Goal: Task Accomplishment & Management: Manage account settings

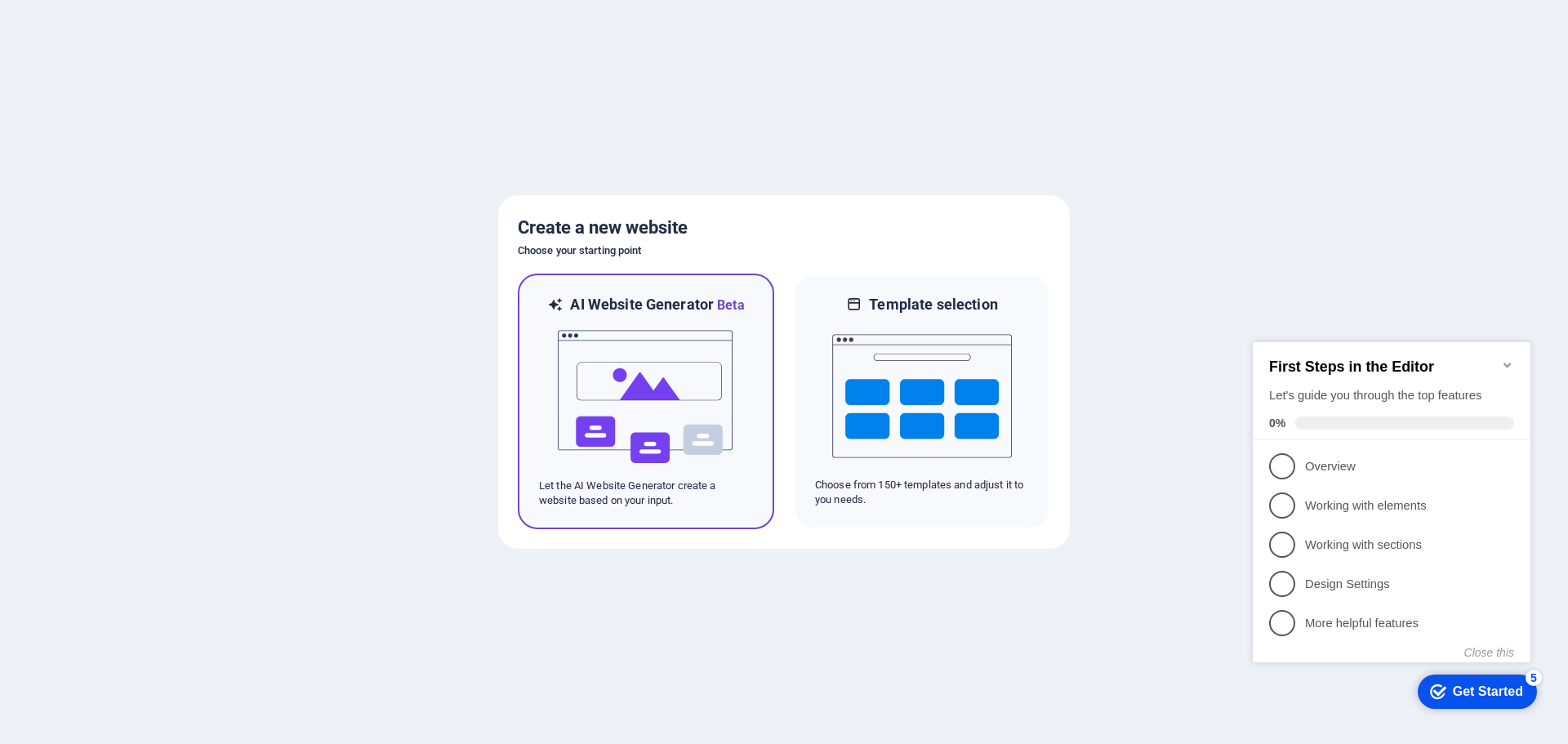
click at [621, 369] on img at bounding box center [645, 397] width 179 height 164
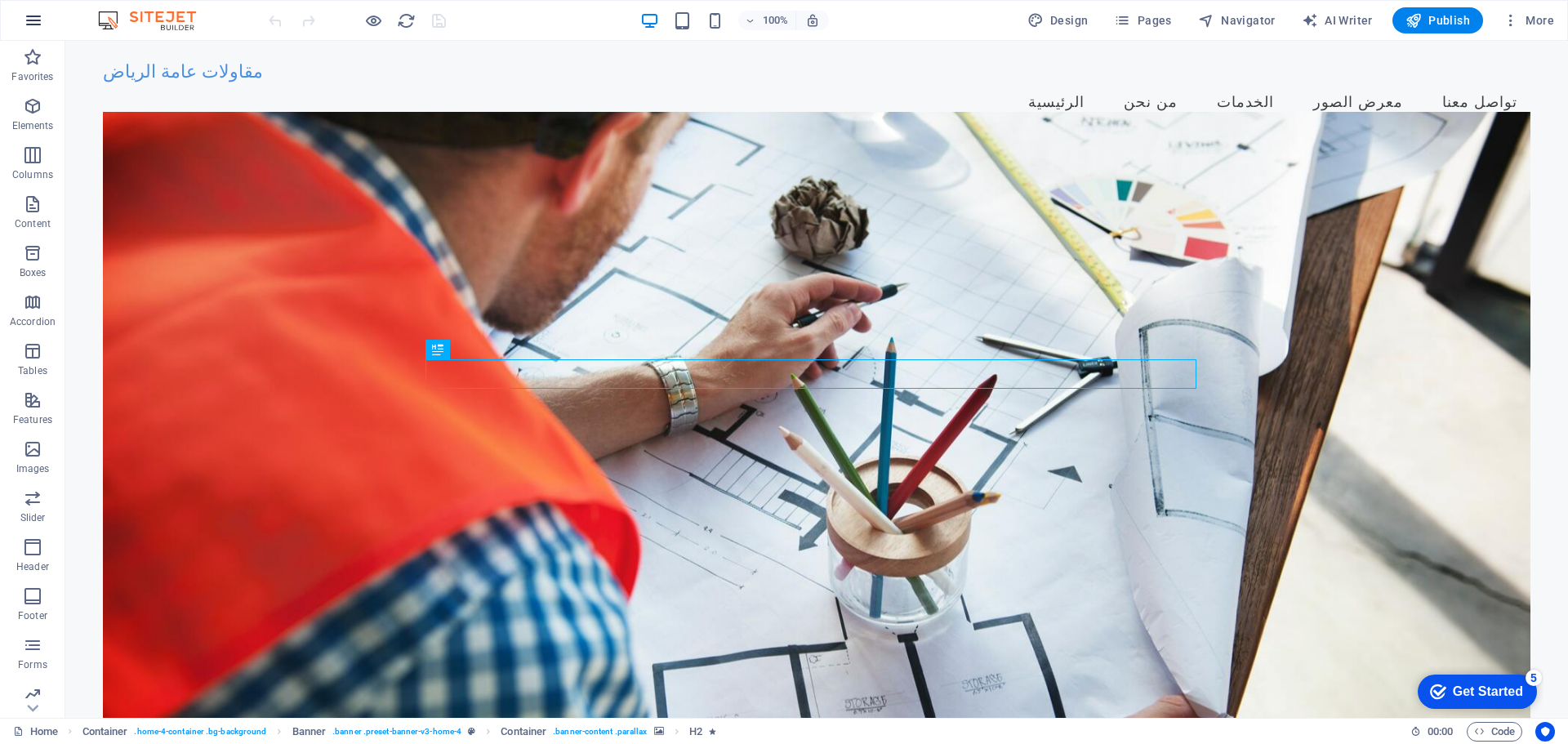
click at [36, 21] on icon "button" at bounding box center [33, 20] width 19 height 19
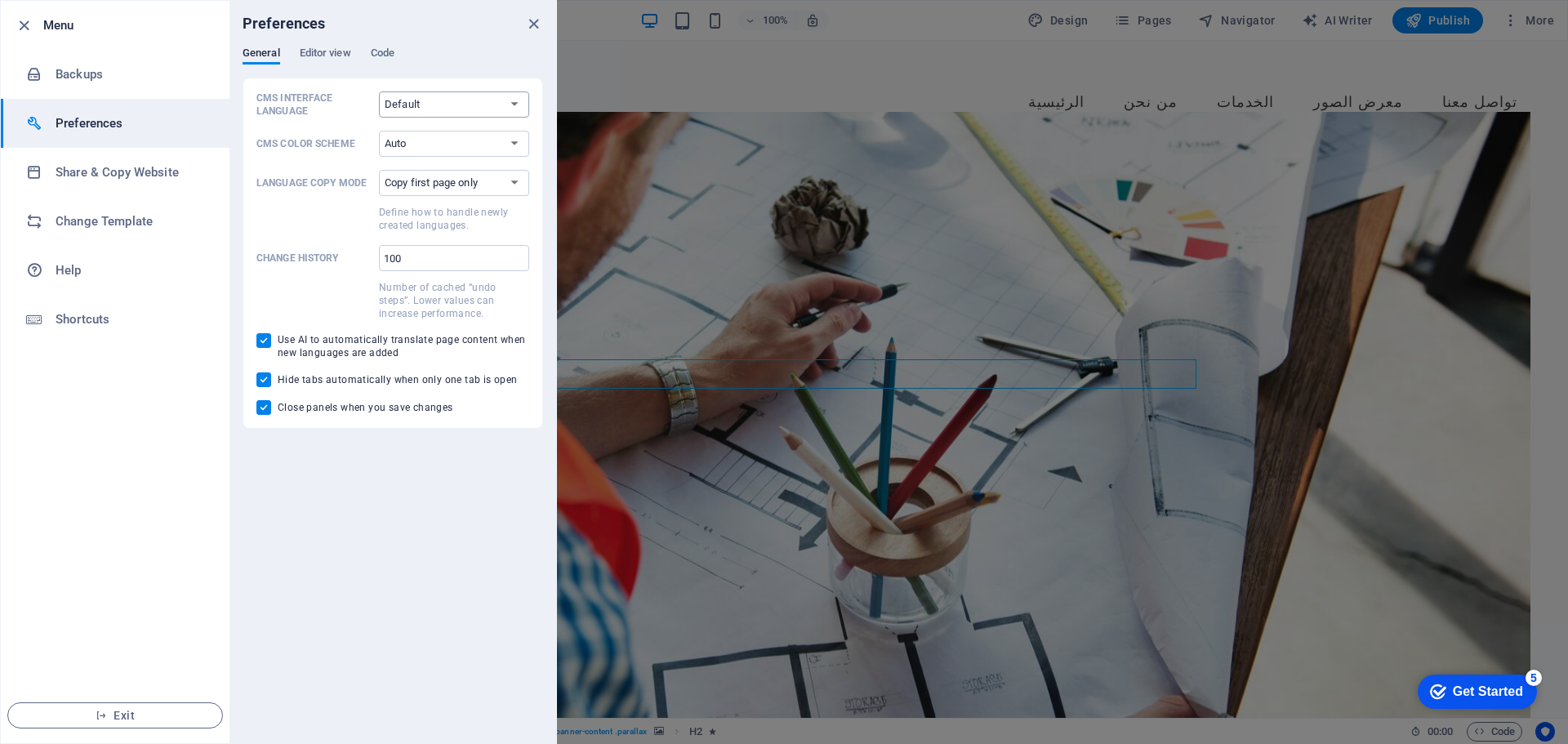
click at [0, 0] on div "General Editor view Code" at bounding box center [0, 0] width 0 height 0
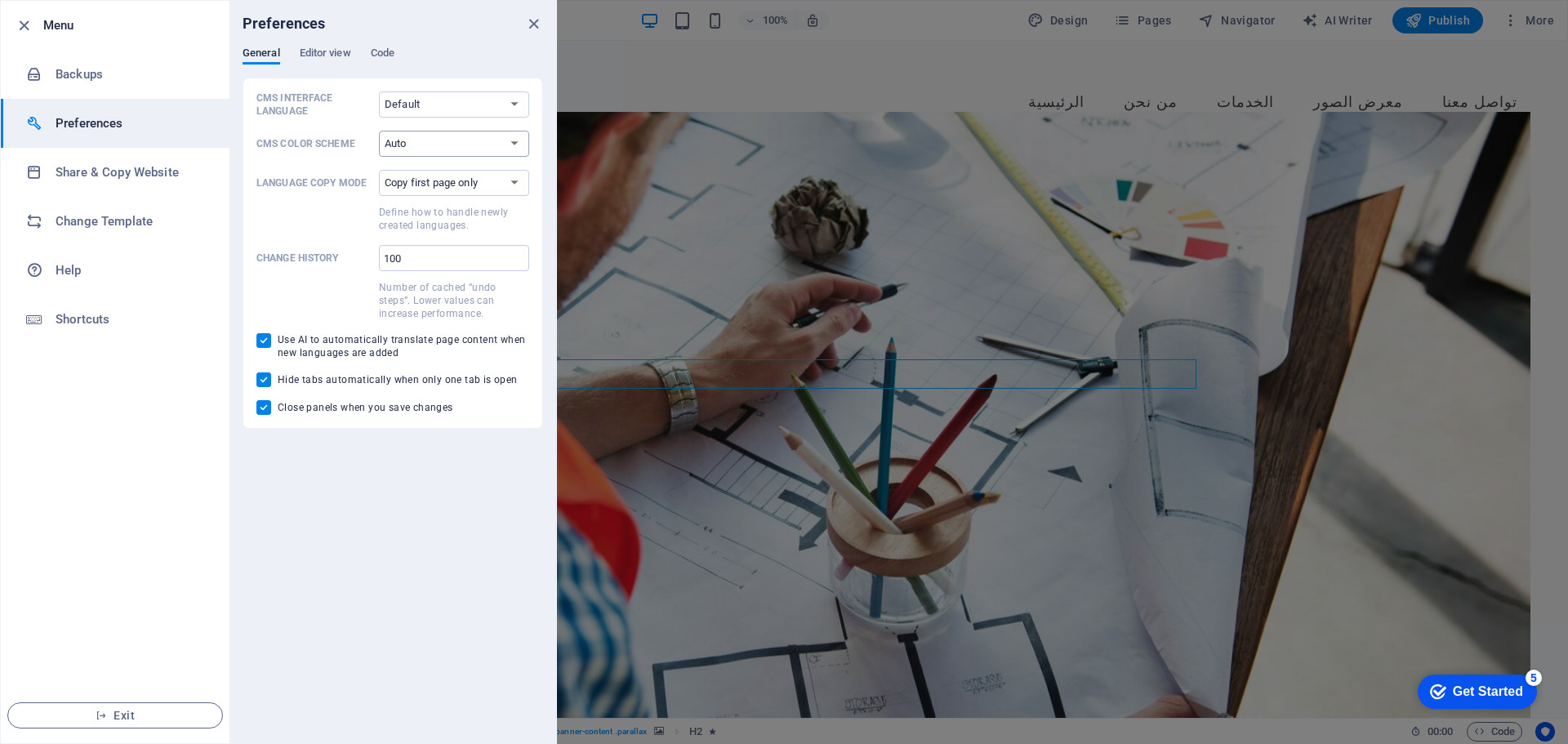
click at [442, 178] on select "Copy first page only Copy all pages" at bounding box center [454, 183] width 150 height 26
click at [309, 175] on label "Language Copy Mode Copy first page only Copy all pages Define how to handle new…" at bounding box center [393, 200] width 272 height 62
click at [379, 175] on select "Copy first page only Copy all pages" at bounding box center [454, 183] width 150 height 26
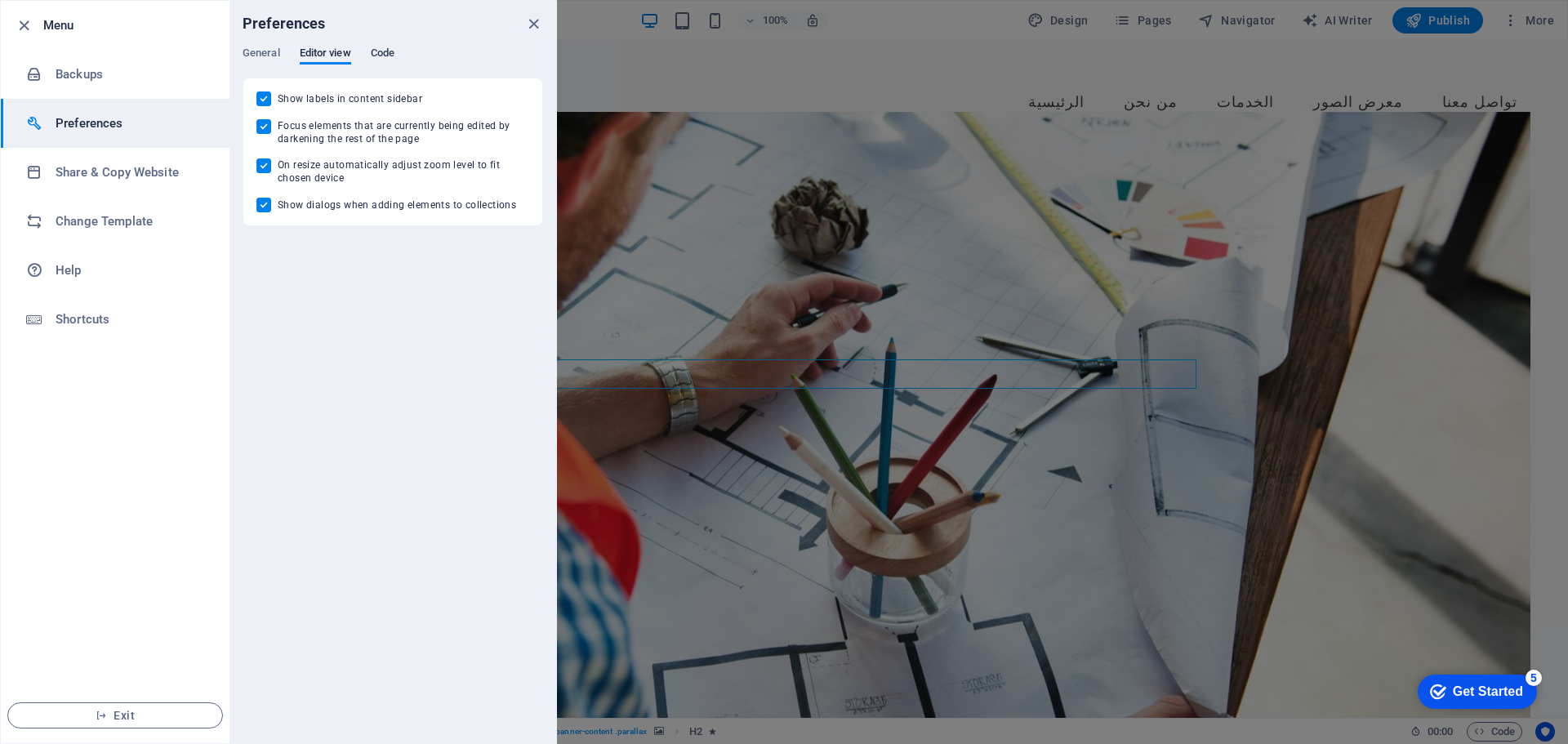
click at [392, 48] on span "Code" at bounding box center [383, 54] width 24 height 23
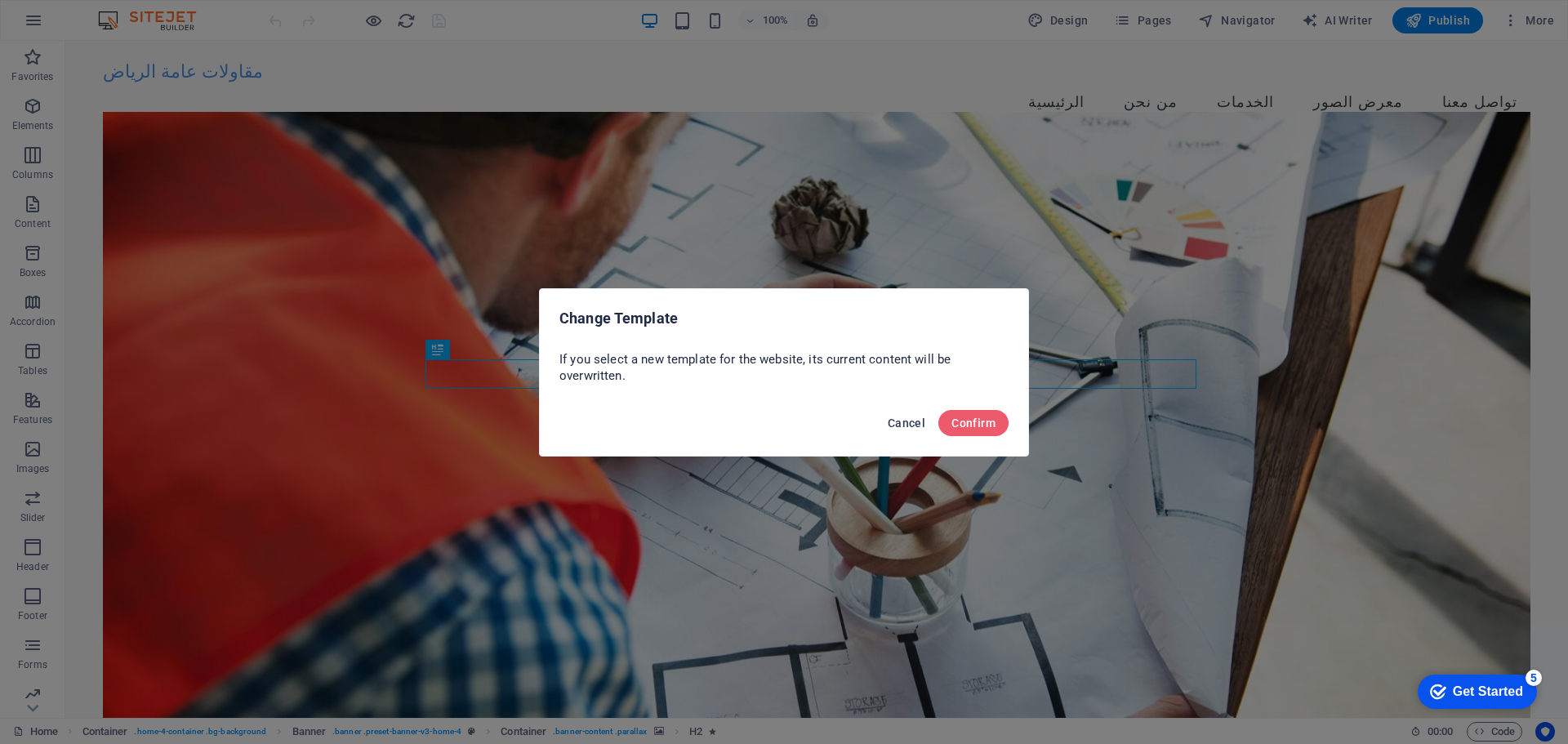
drag, startPoint x: 905, startPoint y: 424, endPoint x: 804, endPoint y: 373, distance: 113.1
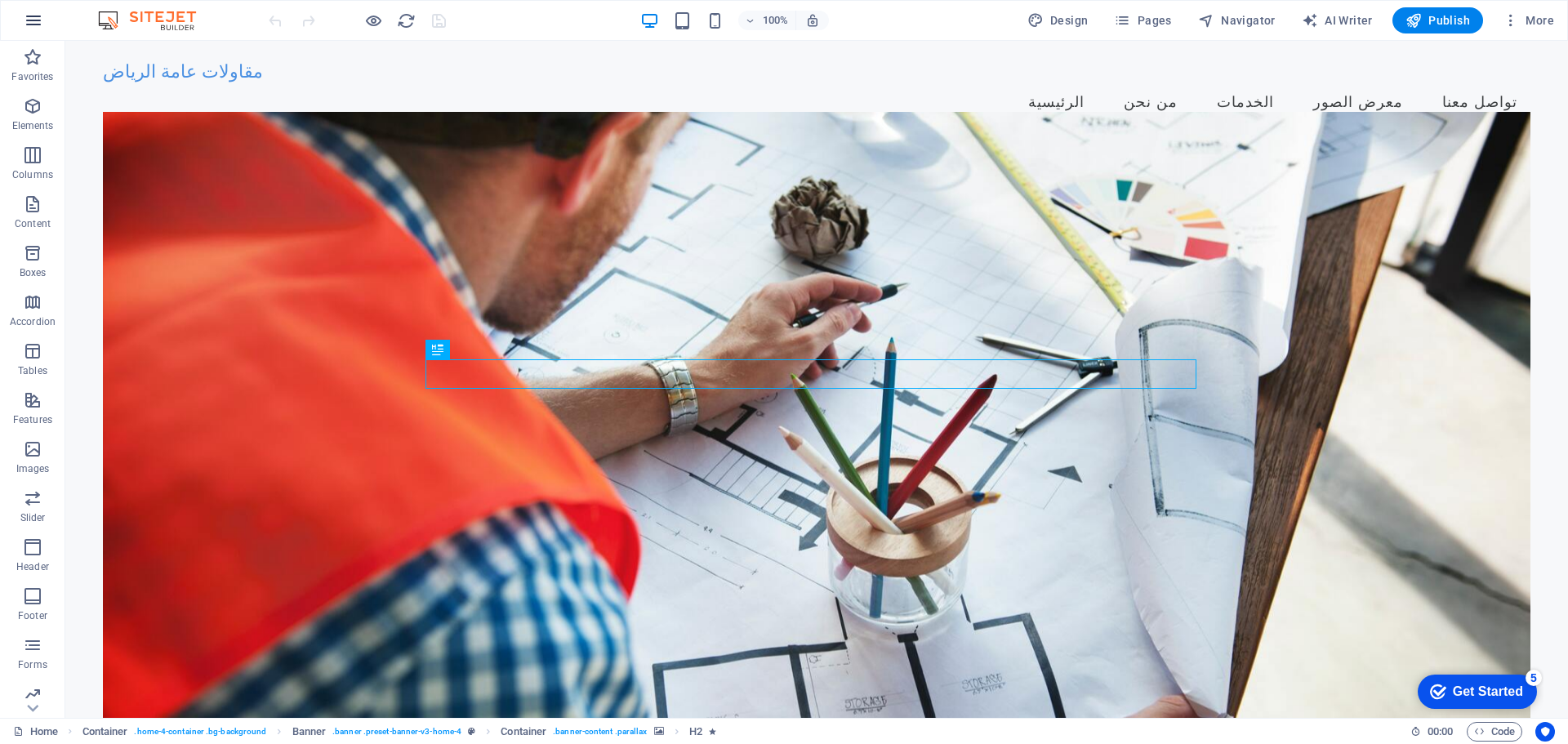
click at [32, 17] on icon "button" at bounding box center [33, 20] width 19 height 19
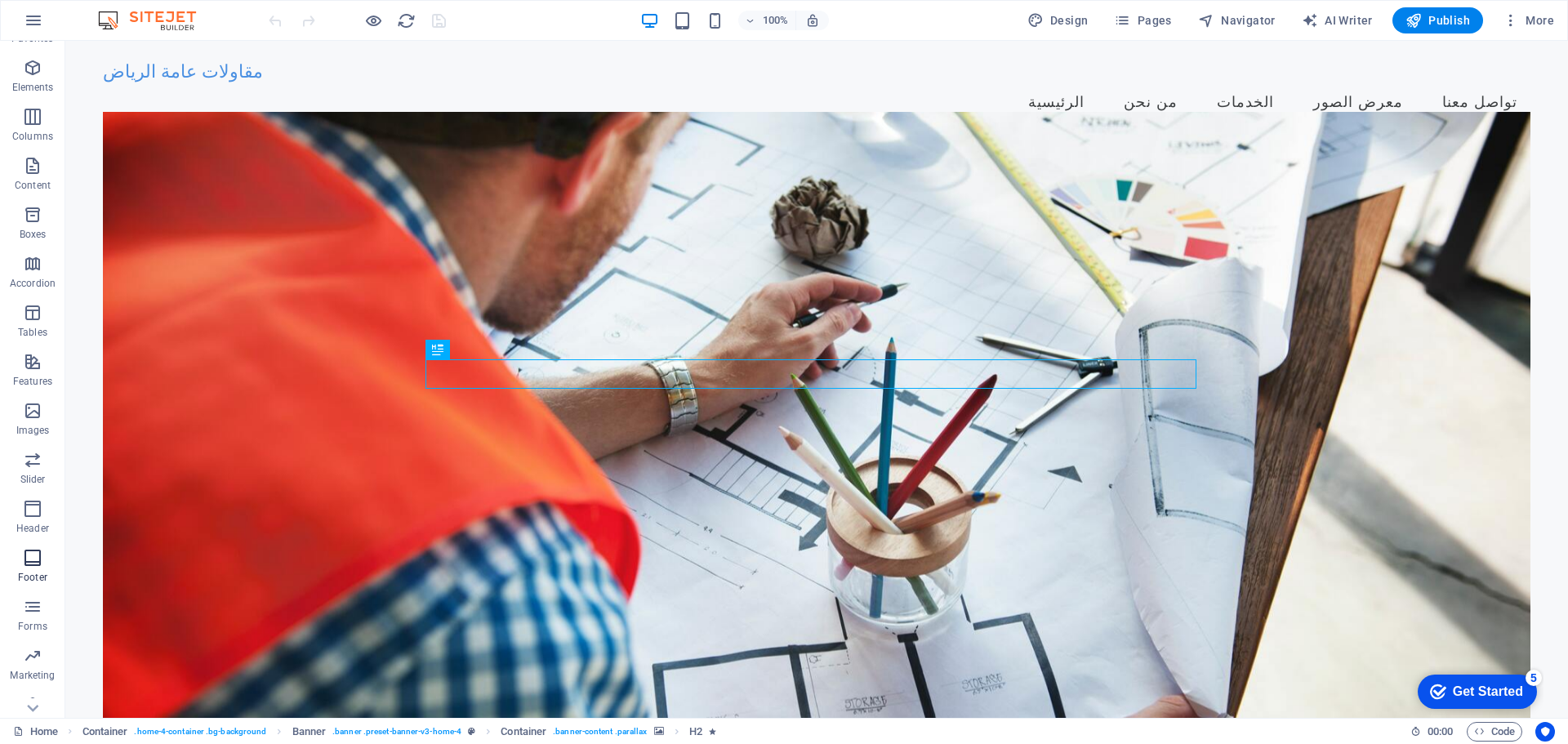
scroll to position [58, 0]
click at [1540, 18] on span "More" at bounding box center [1528, 20] width 52 height 17
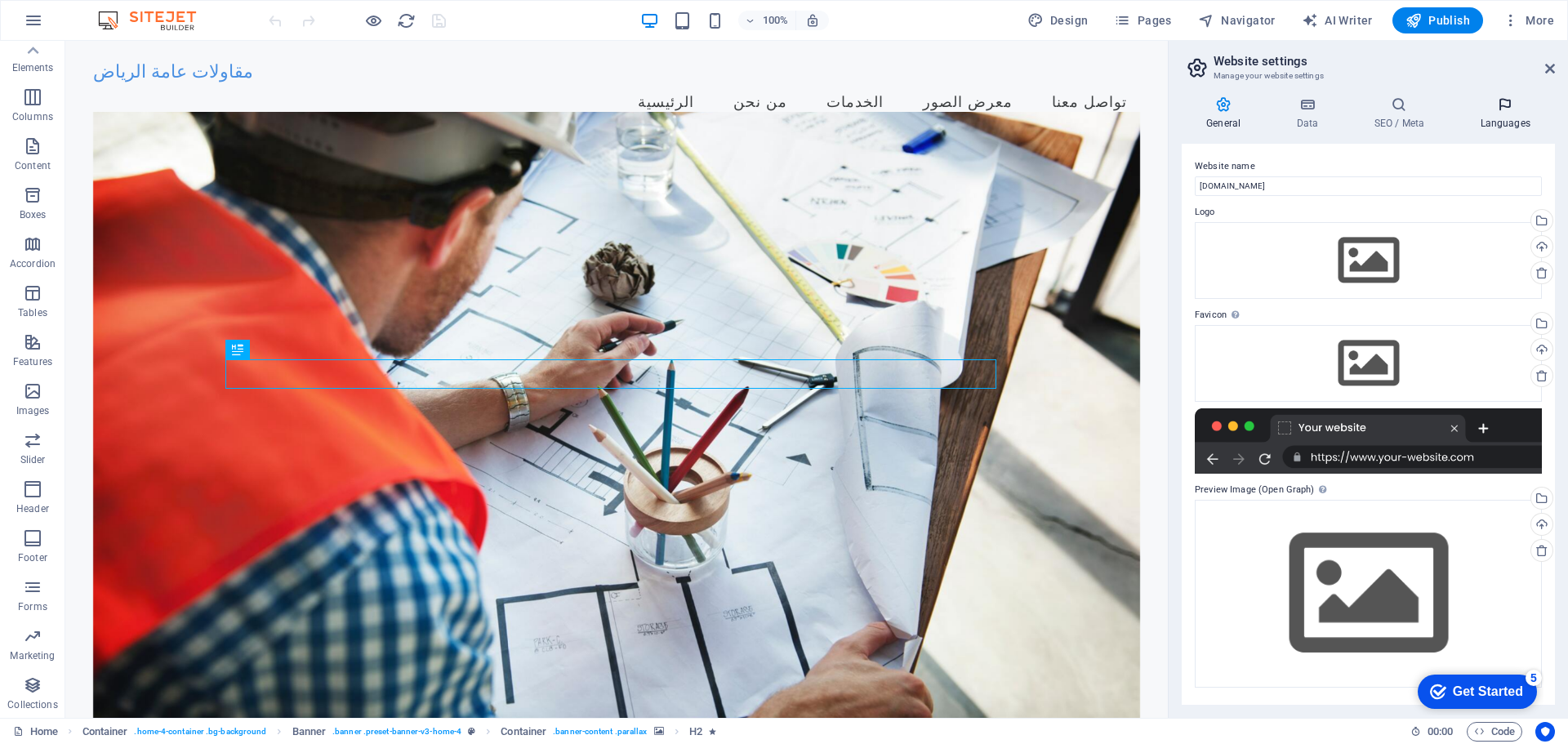
click at [1496, 103] on icon at bounding box center [1505, 105] width 99 height 17
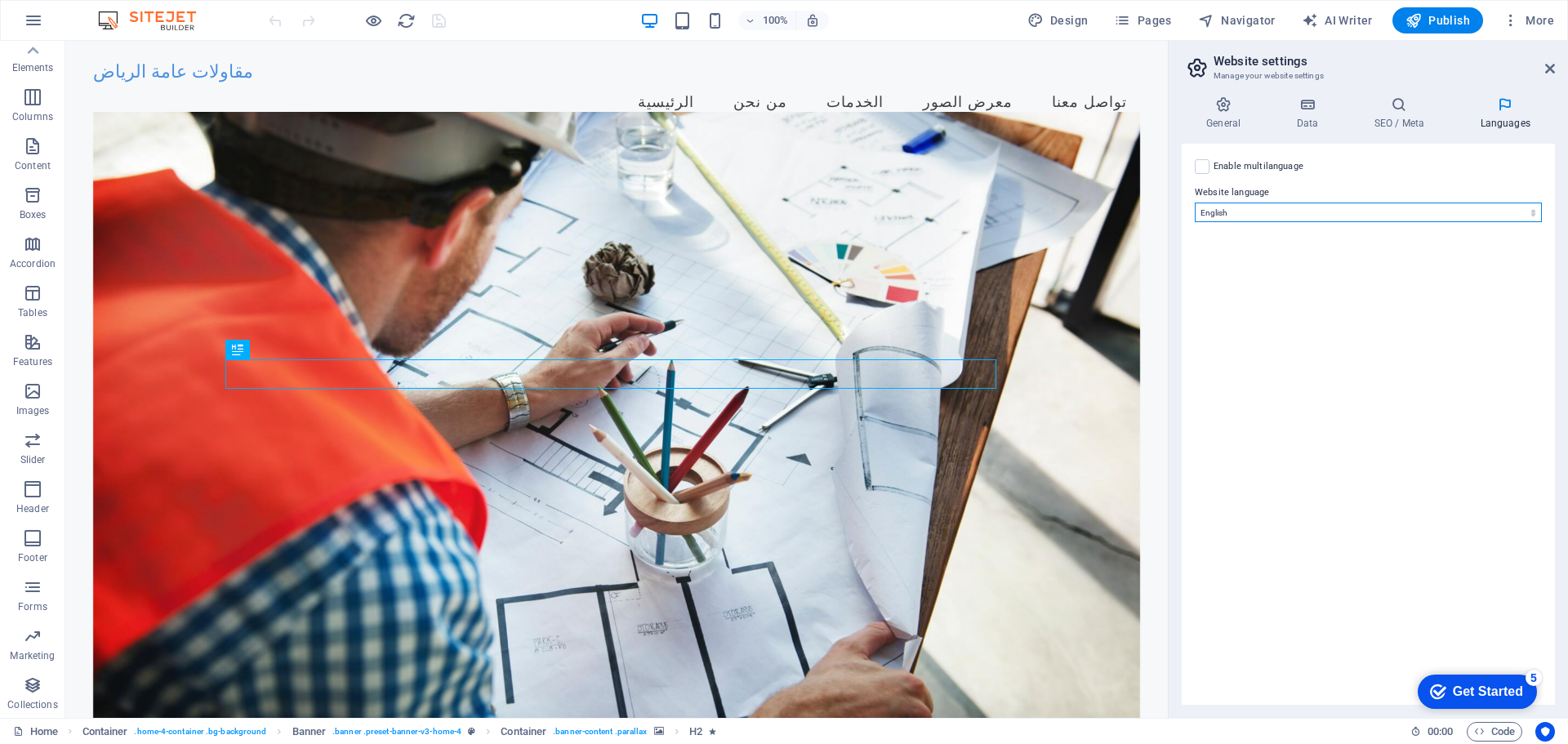
click at [1239, 204] on select "Abkhazian Afar Afrikaans Akan Albanian Amharic Arabic Aragonese Armenian Assame…" at bounding box center [1368, 212] width 347 height 19
select select "6"
click at [1195, 202] on select "Abkhazian Afar Afrikaans Akan Albanian Amharic Arabic Aragonese Armenian Assame…" at bounding box center [1368, 212] width 347 height 19
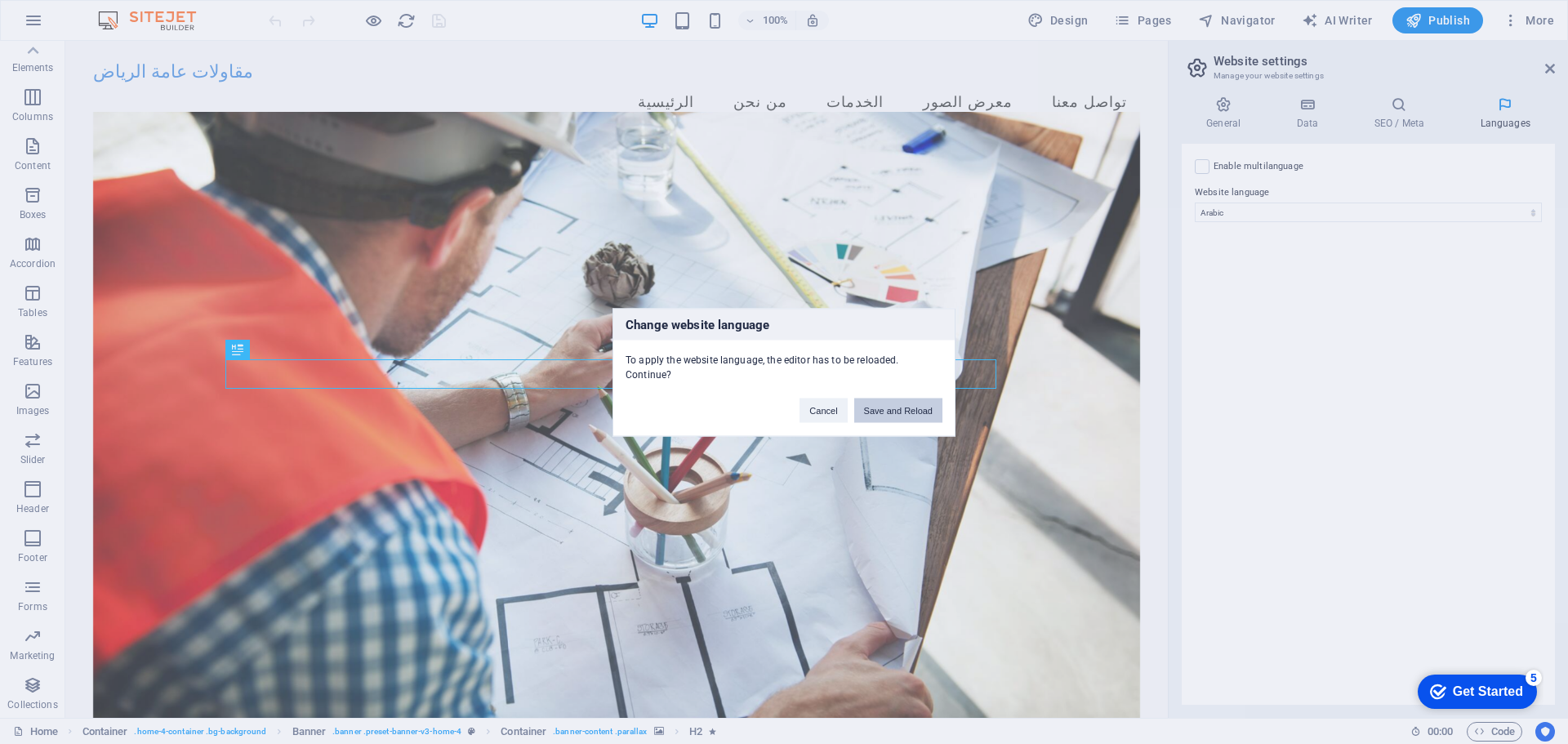
click at [890, 412] on button "Save and Reload" at bounding box center [898, 409] width 88 height 25
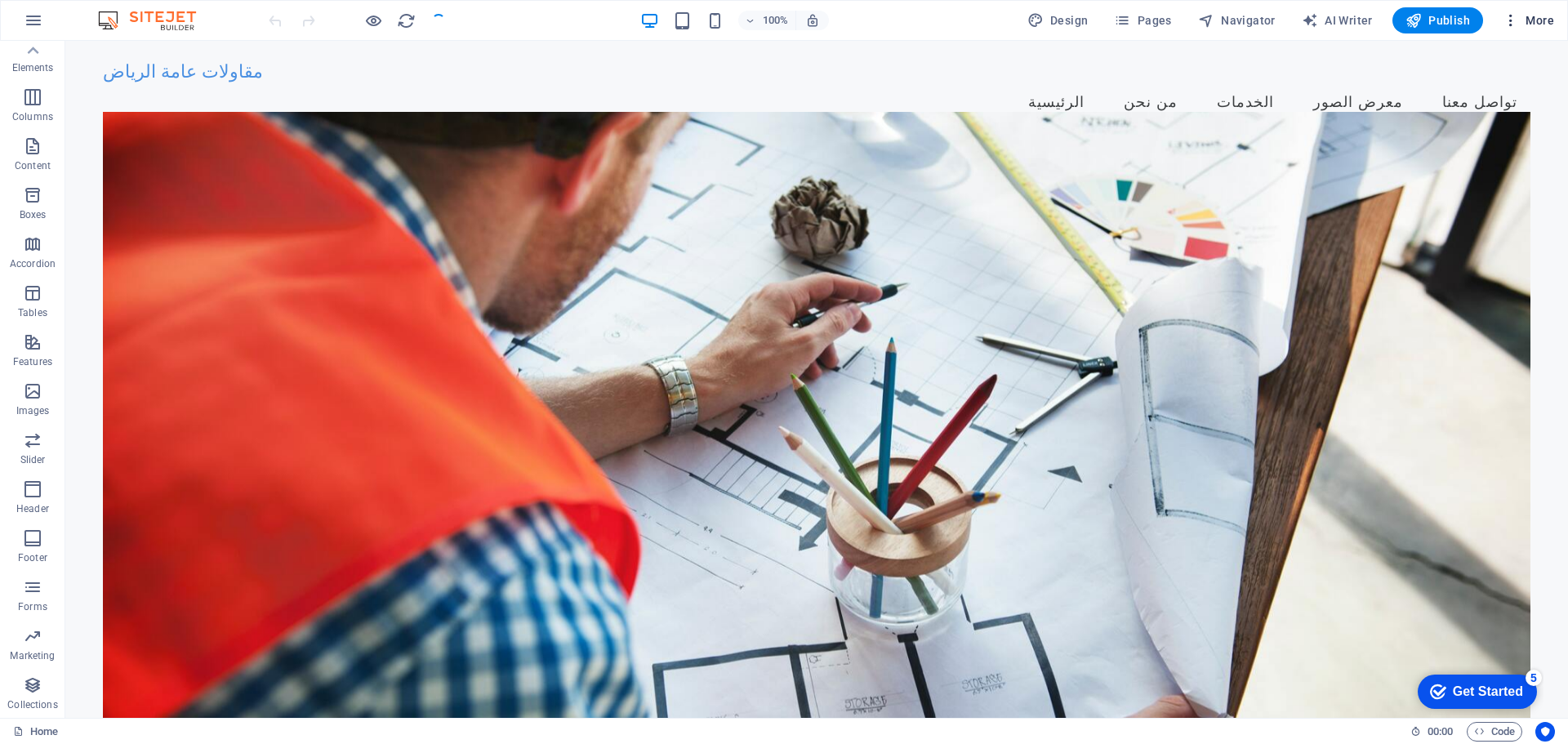
click at [1530, 17] on span "More" at bounding box center [1528, 20] width 52 height 17
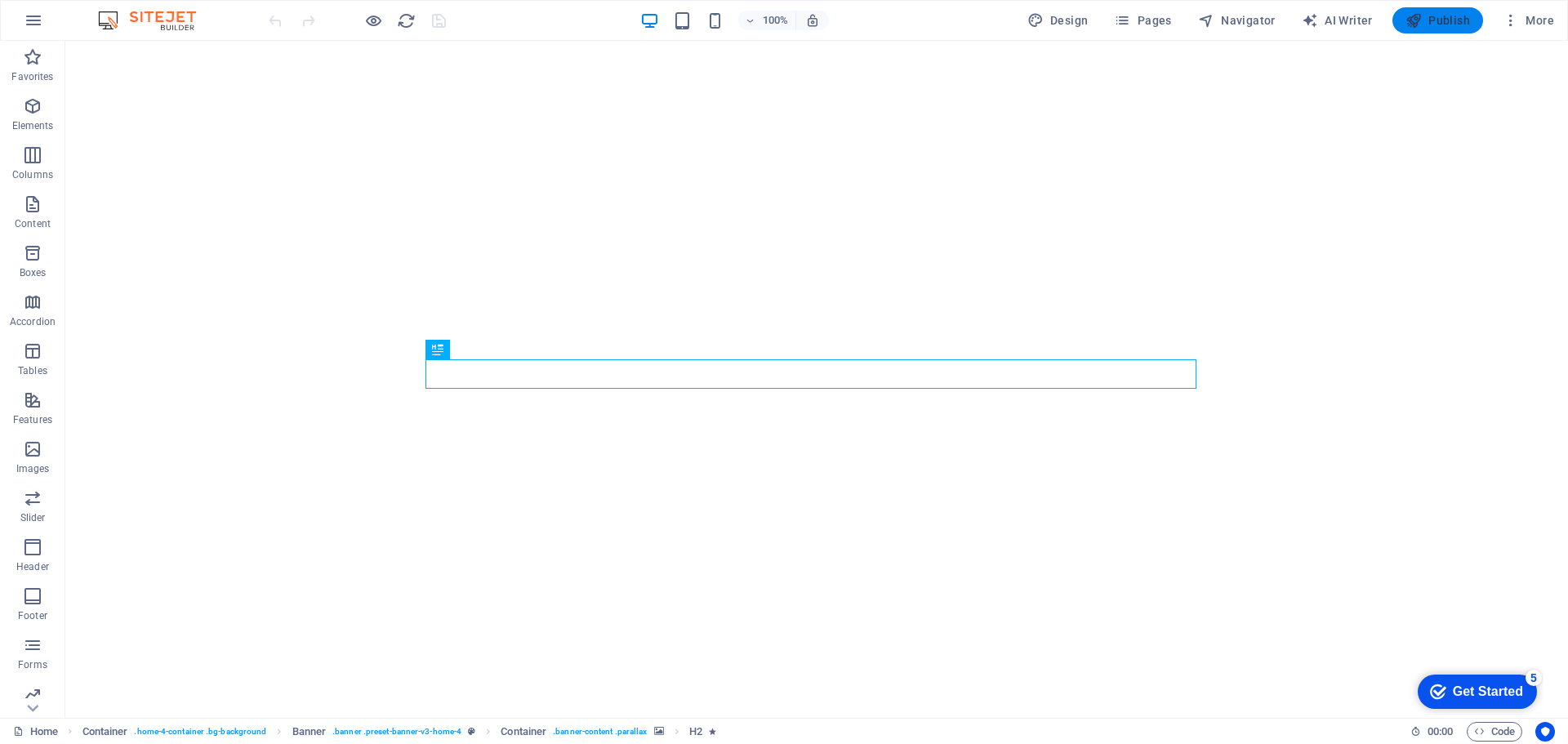
click at [1447, 19] on span "Publish" at bounding box center [1438, 20] width 64 height 17
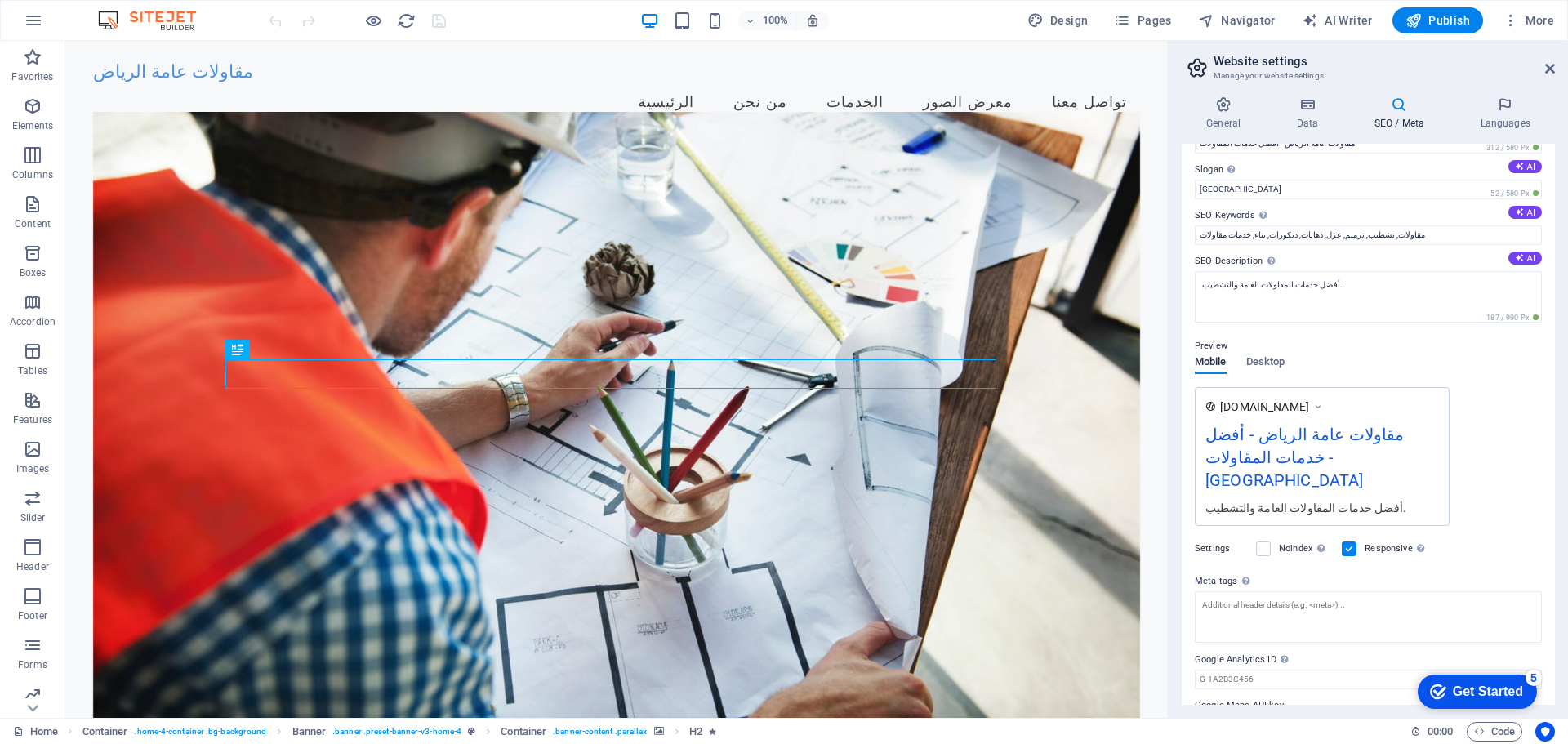
scroll to position [63, 0]
